Goal: Task Accomplishment & Management: Use online tool/utility

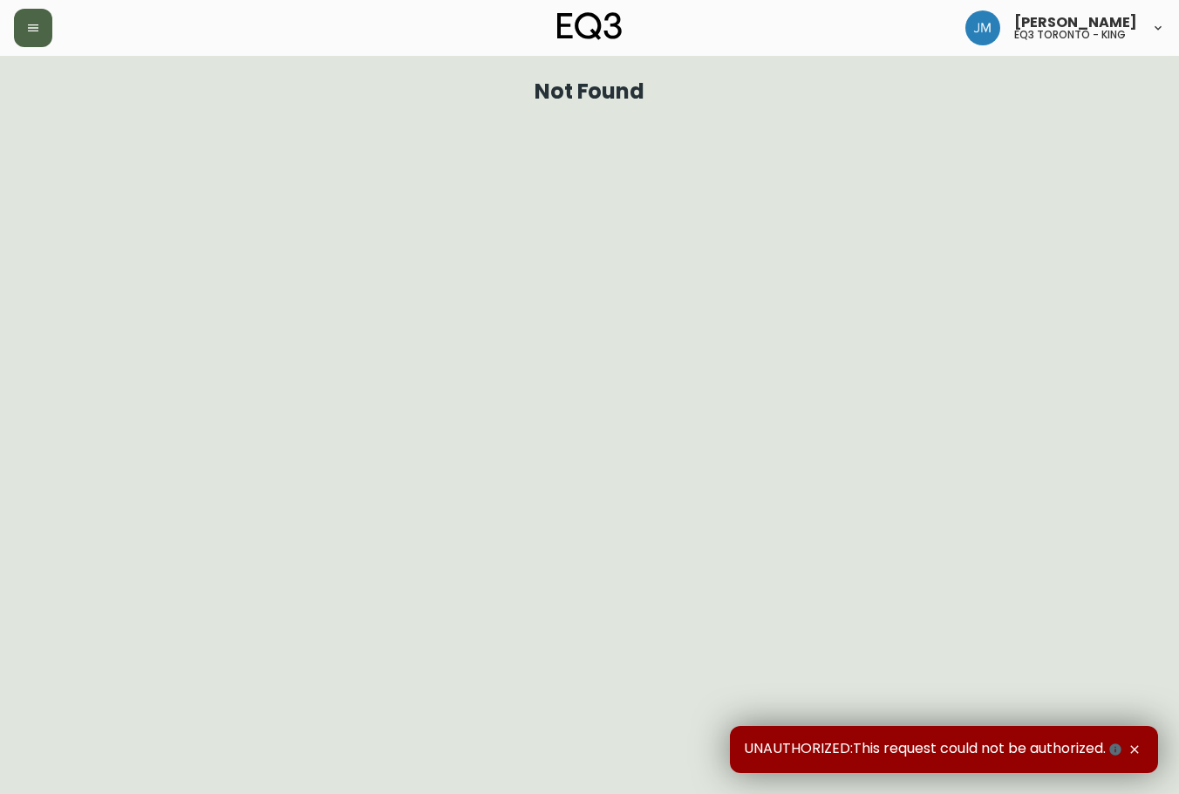
click at [36, 28] on icon "button" at bounding box center [33, 27] width 10 height 7
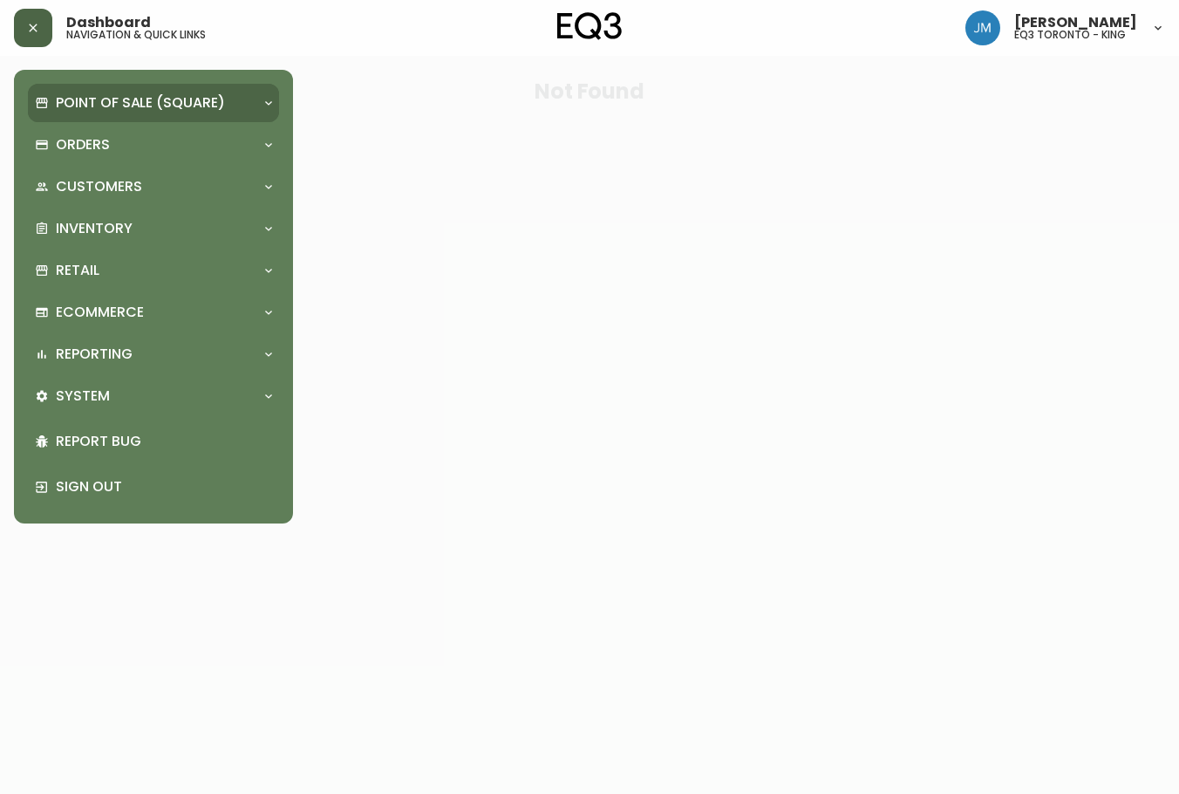
click at [73, 99] on p "Point of Sale (Square)" at bounding box center [140, 102] width 169 height 19
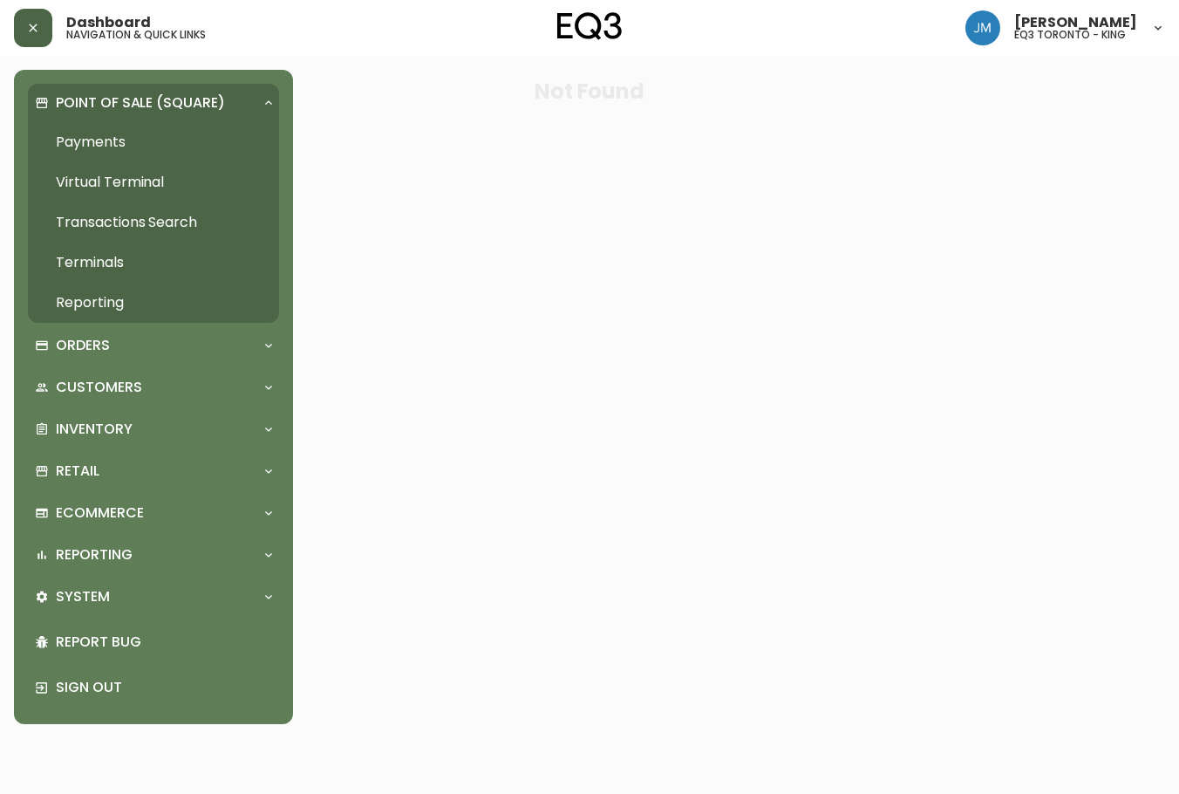
click at [84, 125] on link "Payments" at bounding box center [153, 142] width 251 height 40
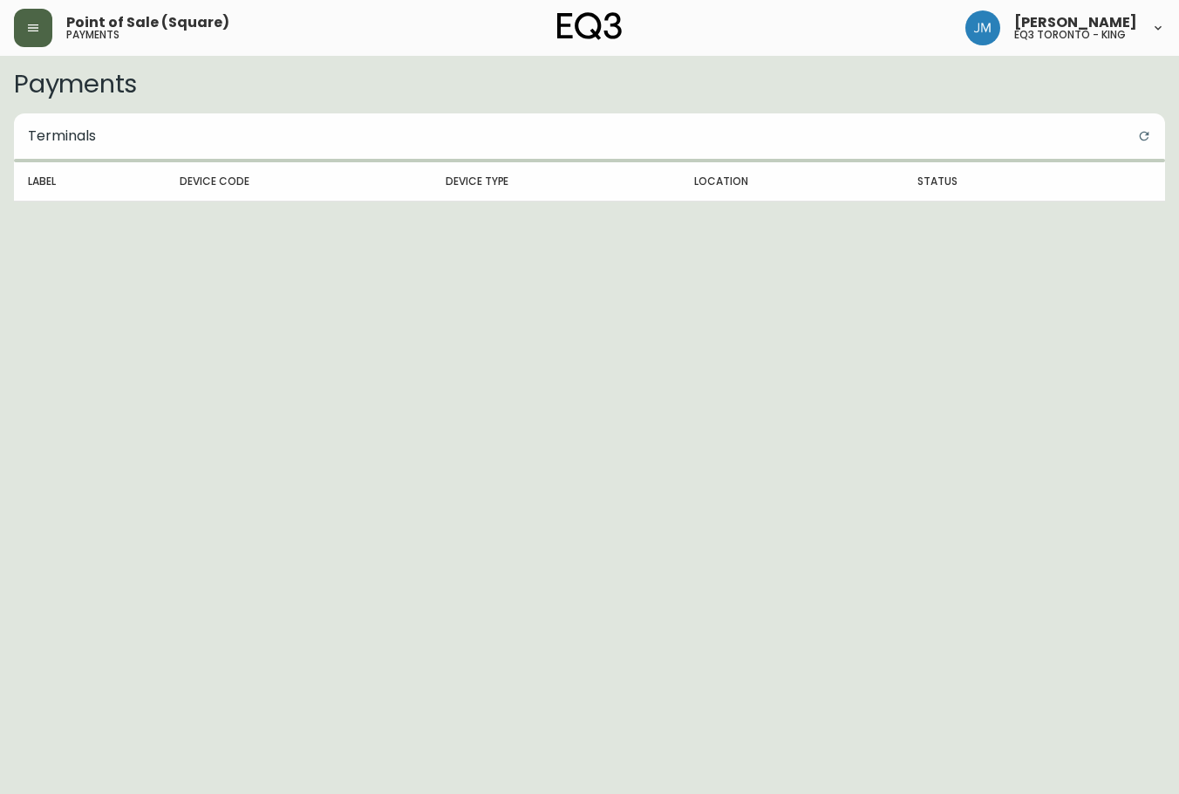
click at [18, 29] on button "button" at bounding box center [33, 28] width 38 height 38
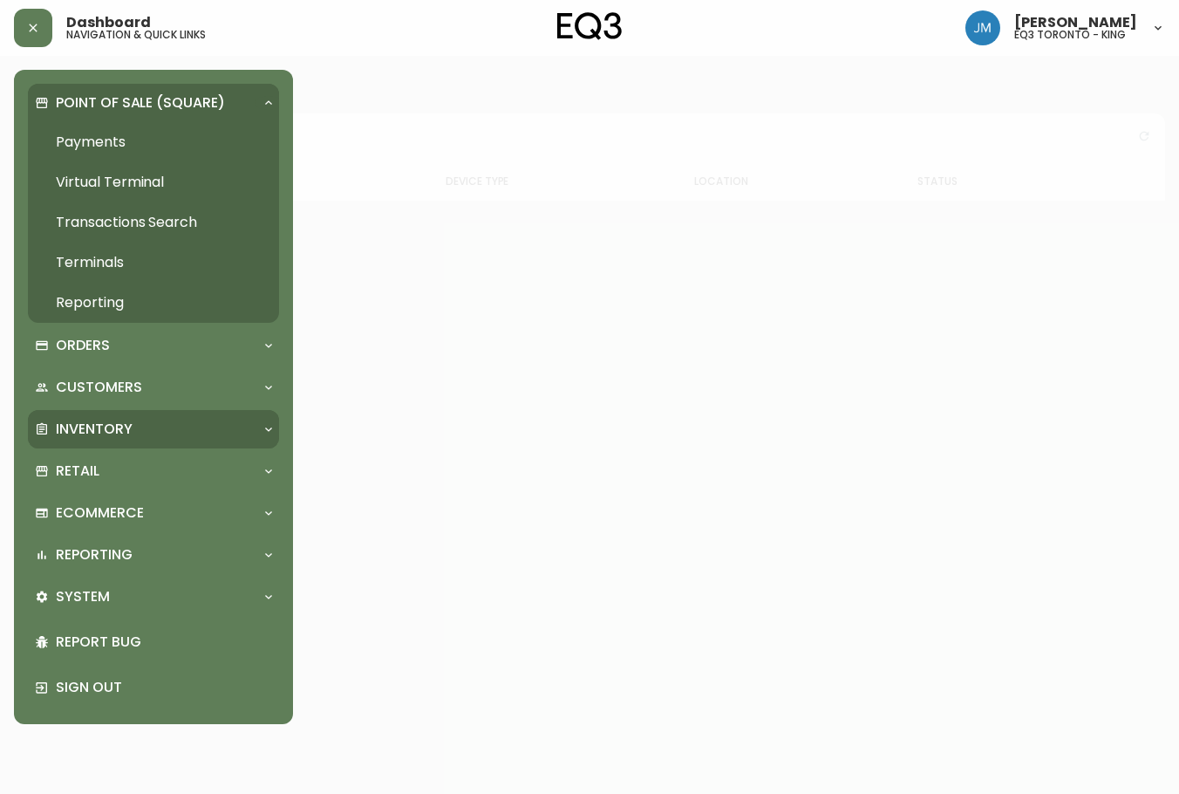
drag, startPoint x: 84, startPoint y: 419, endPoint x: 92, endPoint y: 432, distance: 15.7
click at [83, 420] on p "Inventory" at bounding box center [94, 429] width 77 height 19
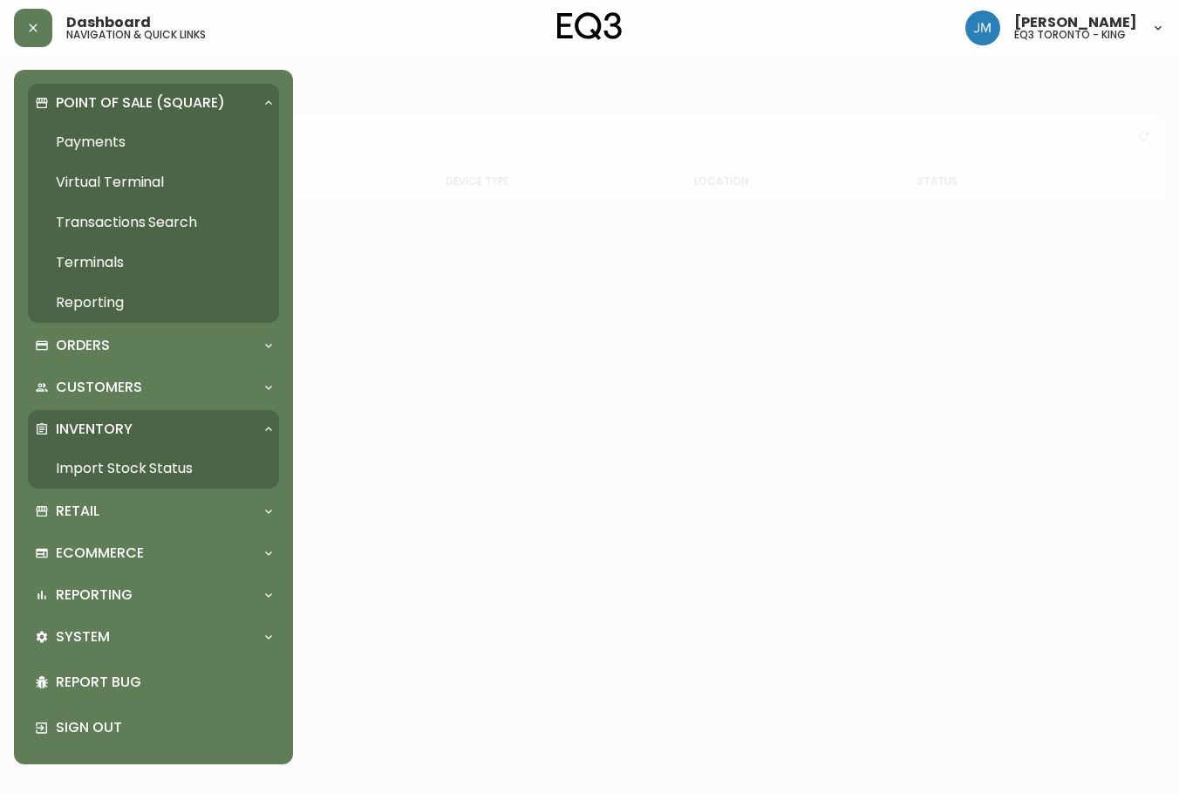
click at [104, 460] on link "Import Stock Status" at bounding box center [153, 468] width 251 height 40
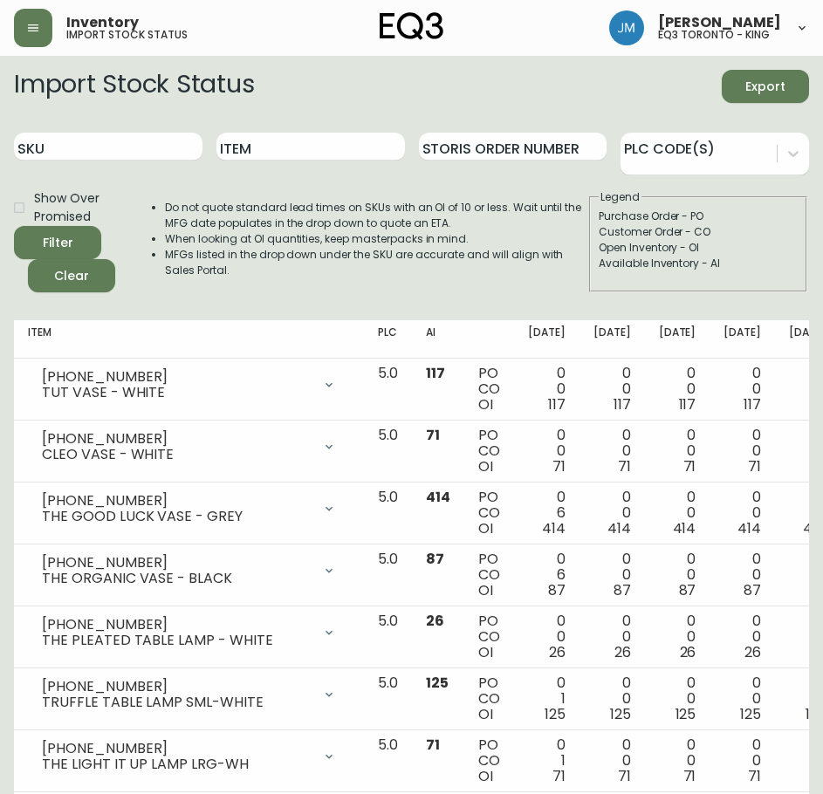
click at [321, 99] on div "Import Stock Status Export" at bounding box center [411, 86] width 795 height 33
